Goal: Complete application form

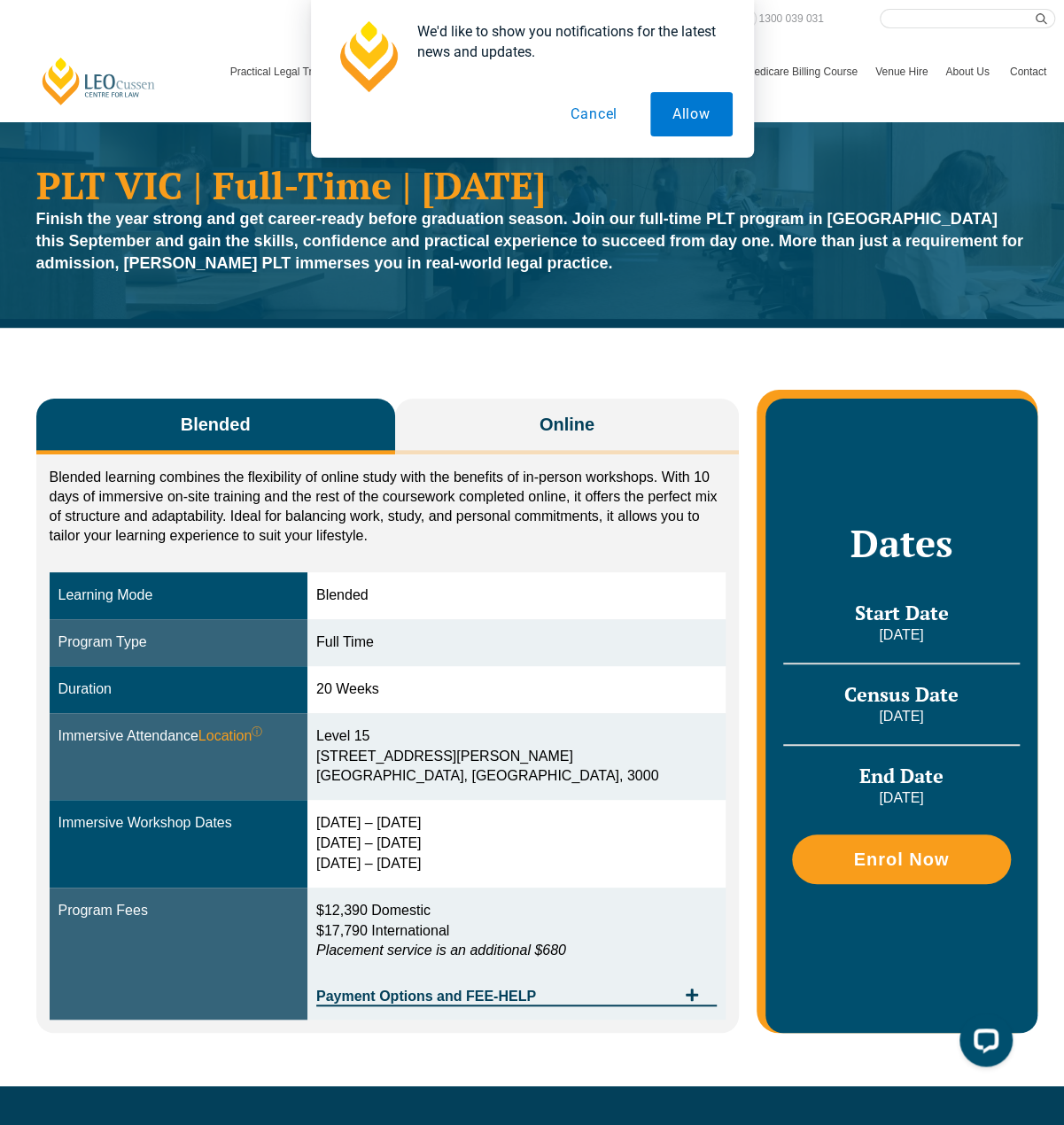
click at [612, 121] on button "Cancel" at bounding box center [593, 115] width 92 height 44
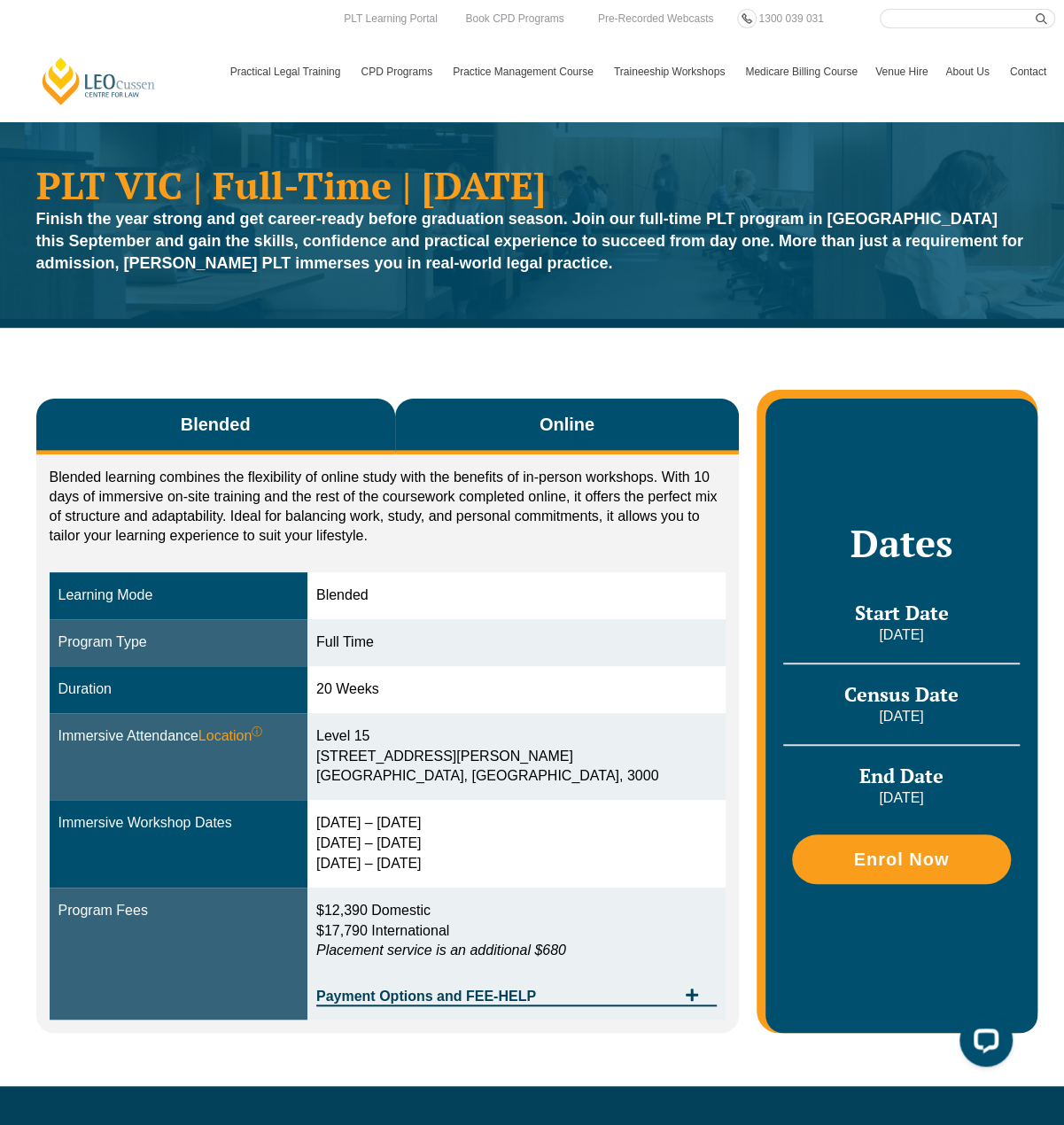
click at [520, 436] on button "Online" at bounding box center [567, 426] width 345 height 55
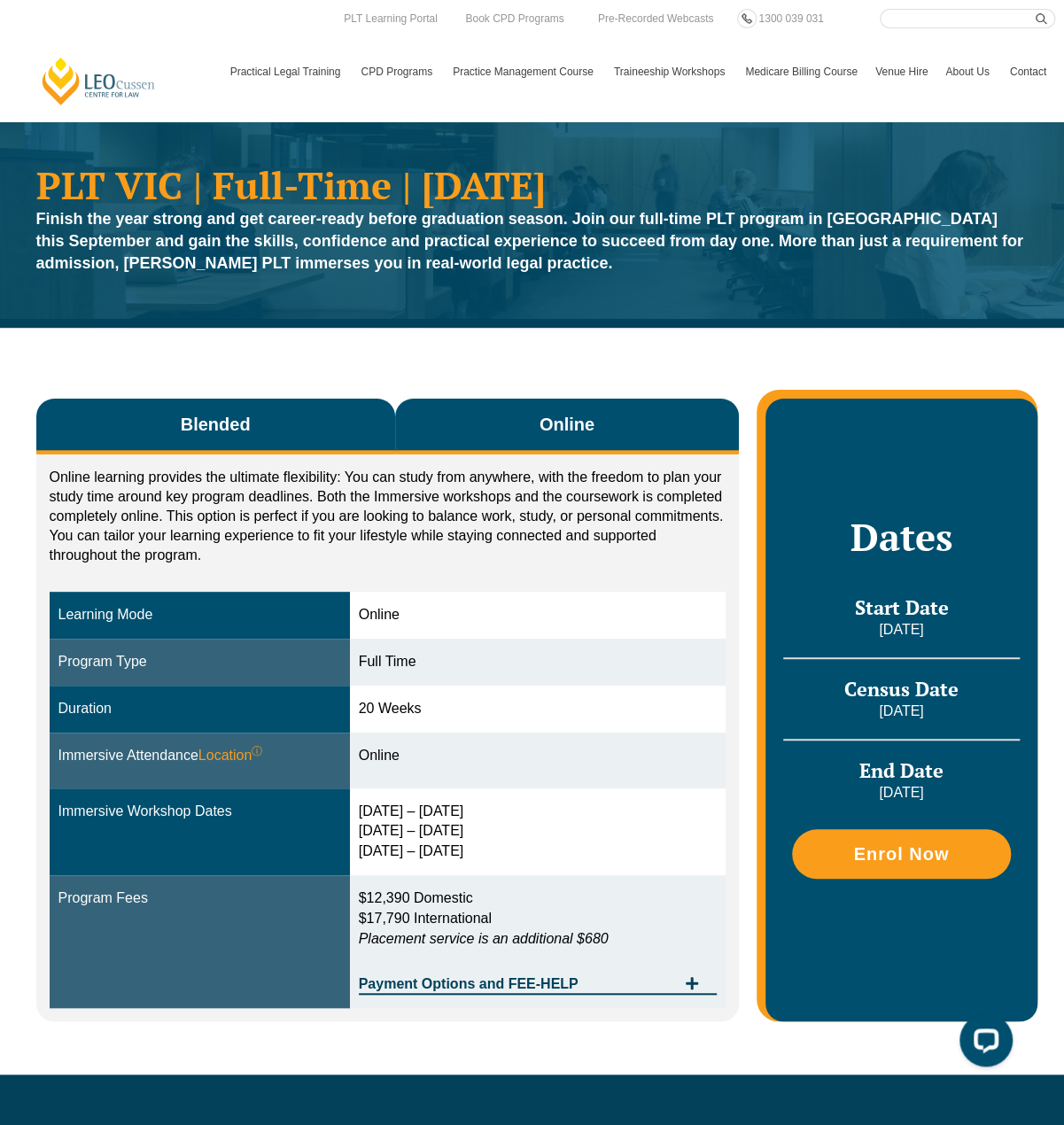
click at [230, 421] on span "Blended" at bounding box center [215, 424] width 70 height 25
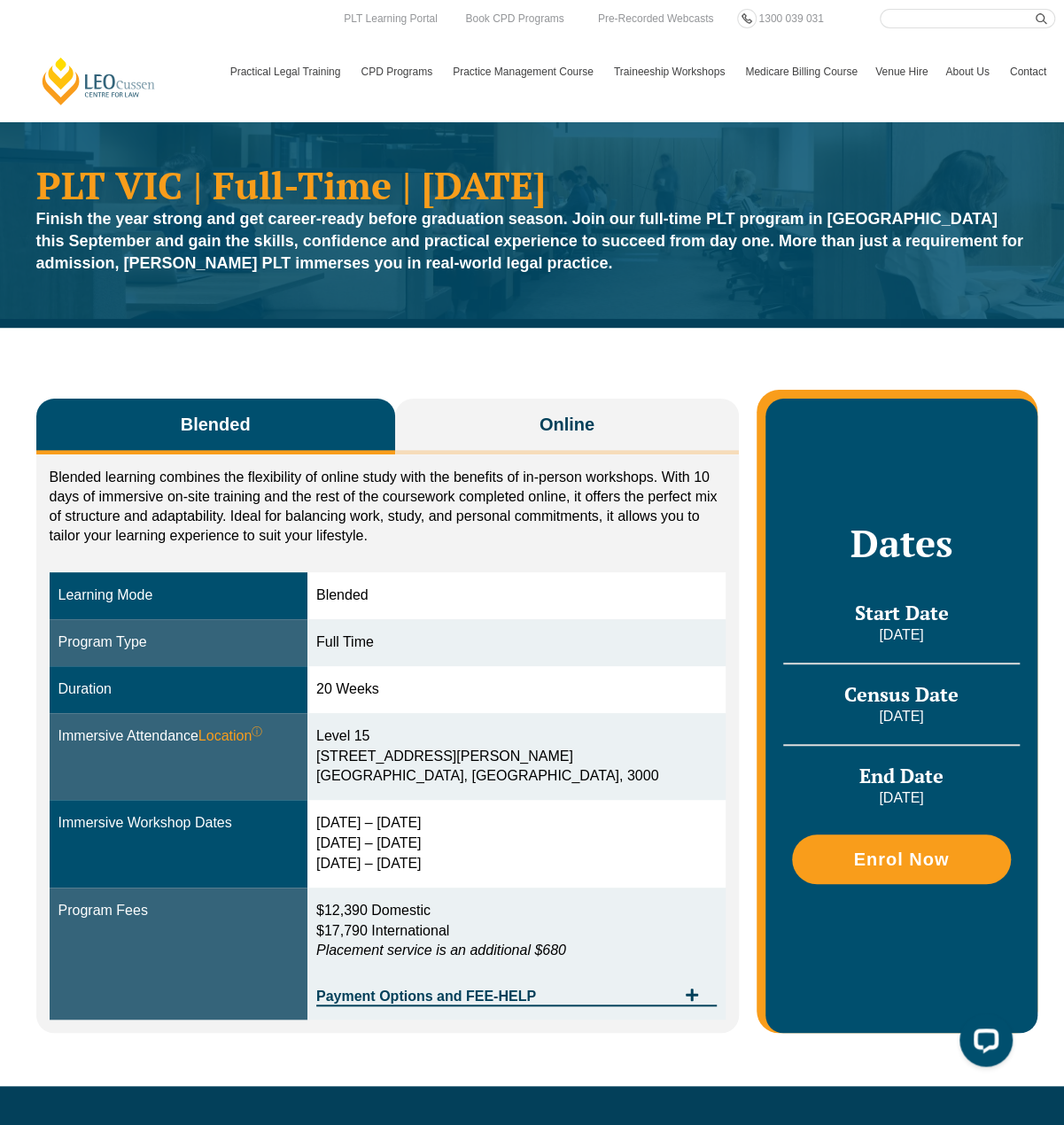
click at [501, 396] on div "Blended Online Blended learning combines the flexibility of online study with t…" at bounding box center [532, 707] width 1009 height 758
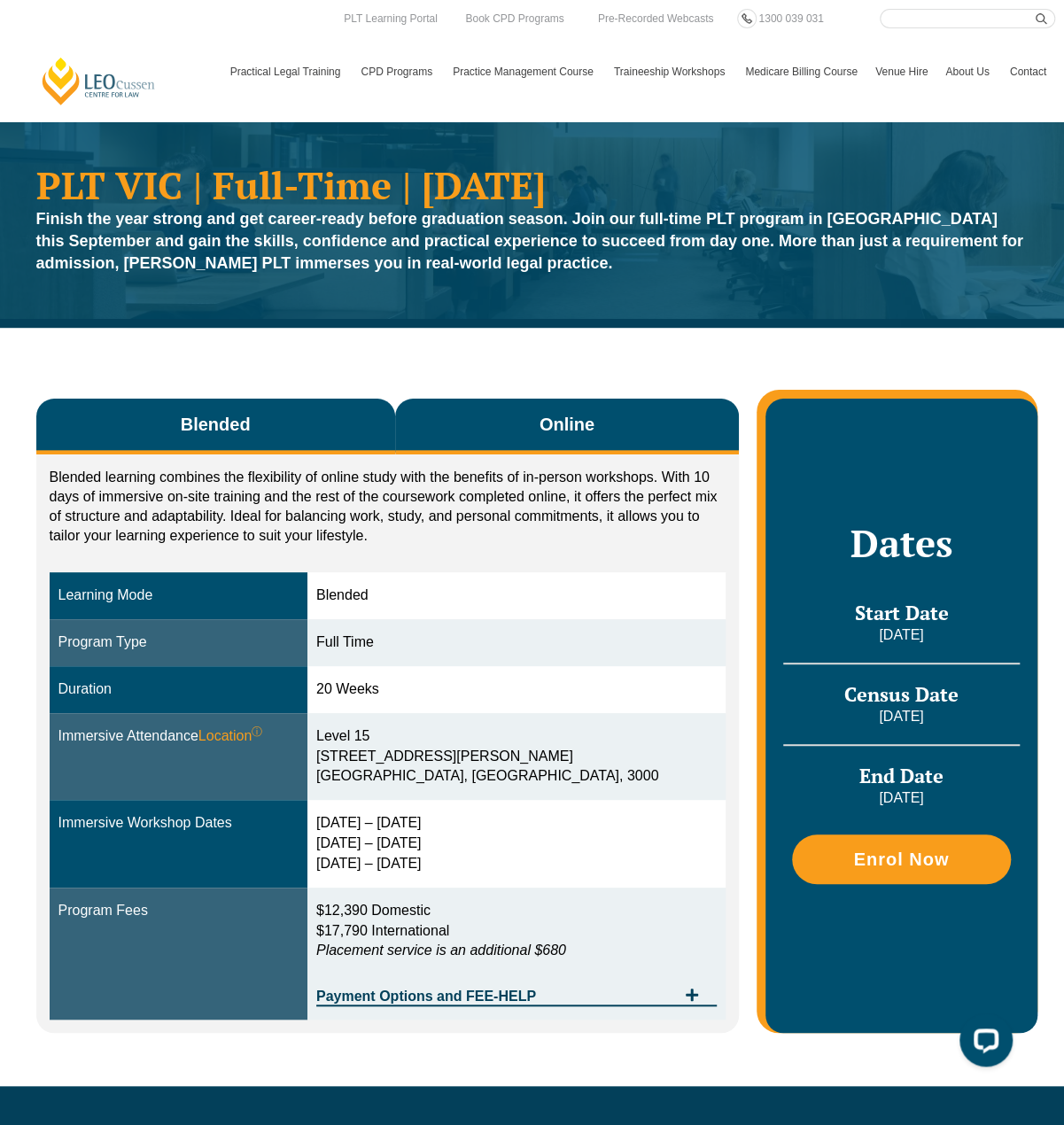
click at [500, 413] on button "Online" at bounding box center [567, 426] width 345 height 55
